Goal: Information Seeking & Learning: Learn about a topic

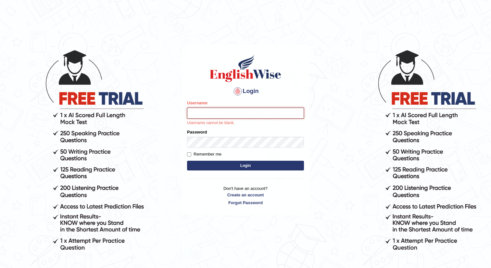
type input "chifum"
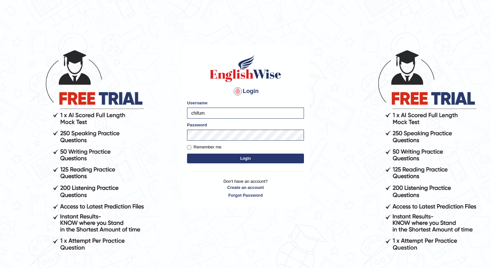
click at [222, 157] on button "Login" at bounding box center [245, 159] width 117 height 10
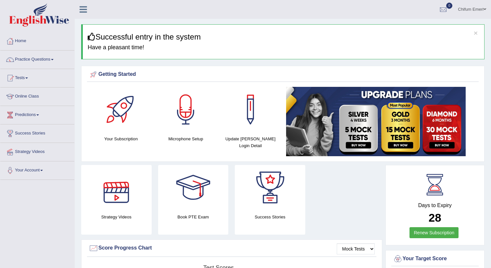
drag, startPoint x: 83, startPoint y: 173, endPoint x: 31, endPoint y: 65, distance: 119.8
click at [30, 95] on link "Online Class" at bounding box center [37, 96] width 74 height 16
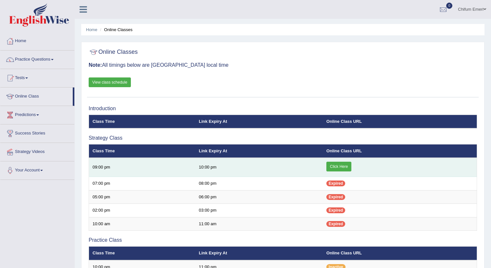
click at [335, 166] on link "Click Here" at bounding box center [338, 167] width 25 height 10
